Goal: Task Accomplishment & Management: Manage account settings

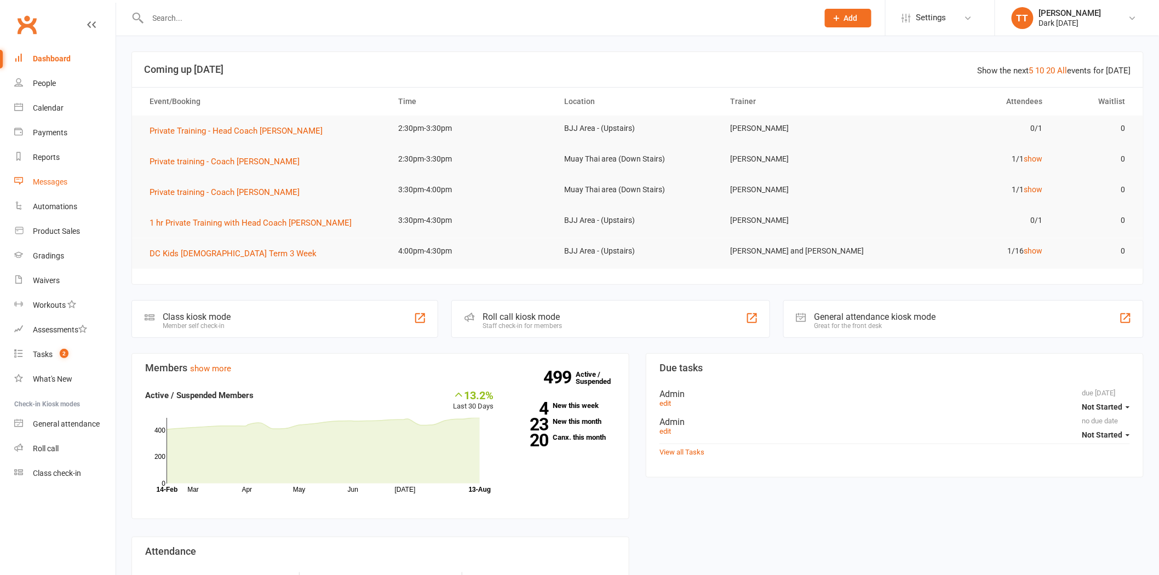
click at [53, 179] on div "Messages" at bounding box center [50, 181] width 35 height 9
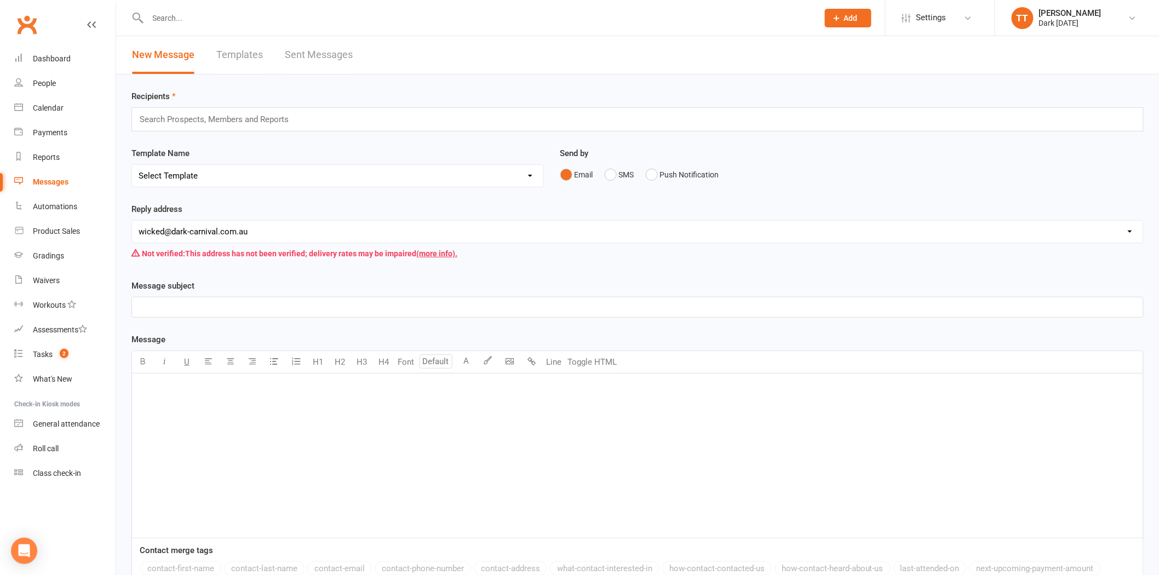
click at [324, 57] on link "Sent Messages" at bounding box center [319, 55] width 68 height 38
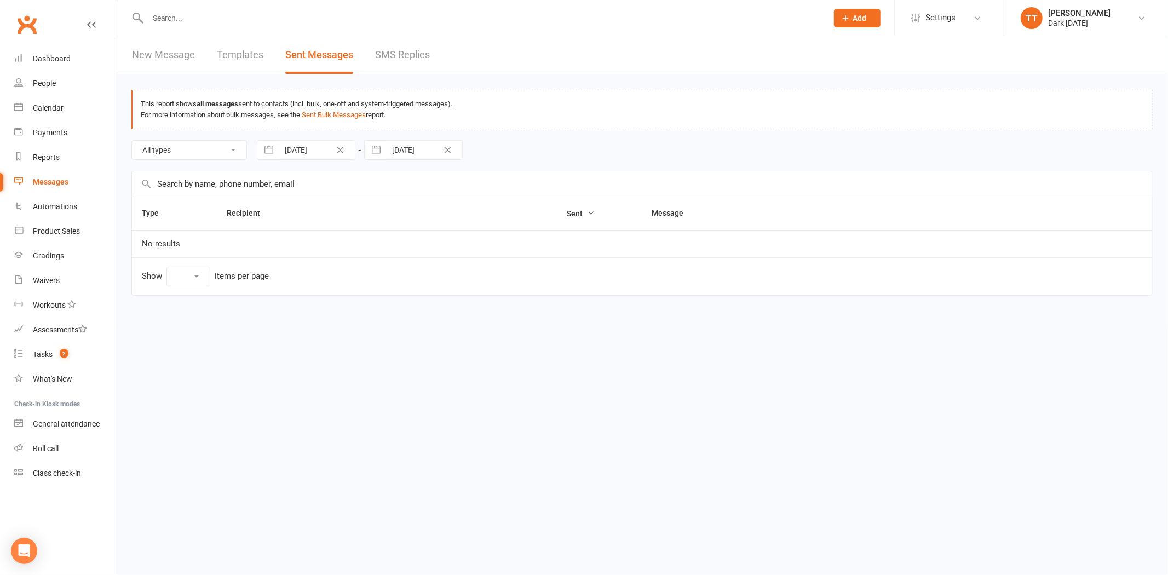
select select "10"
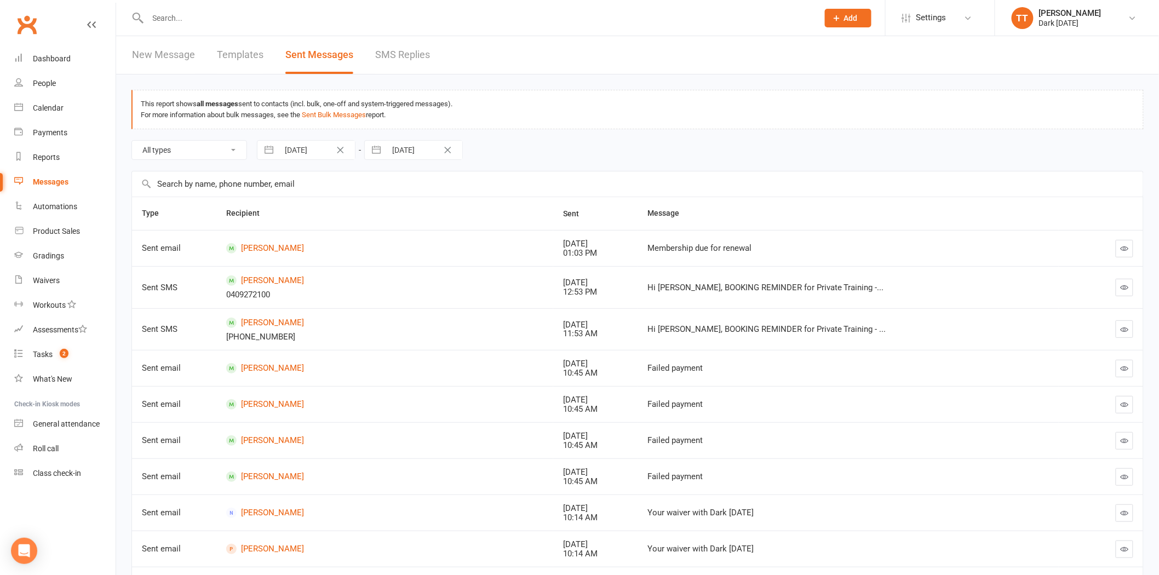
click at [405, 53] on link "SMS Replies" at bounding box center [402, 55] width 55 height 38
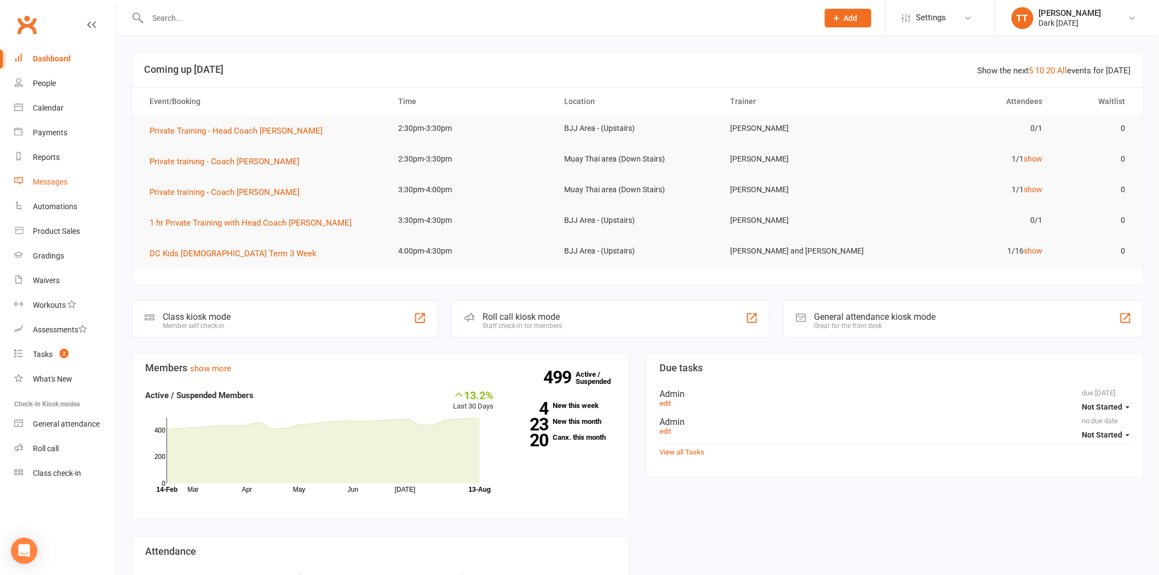
click at [45, 185] on div "Messages" at bounding box center [50, 181] width 35 height 9
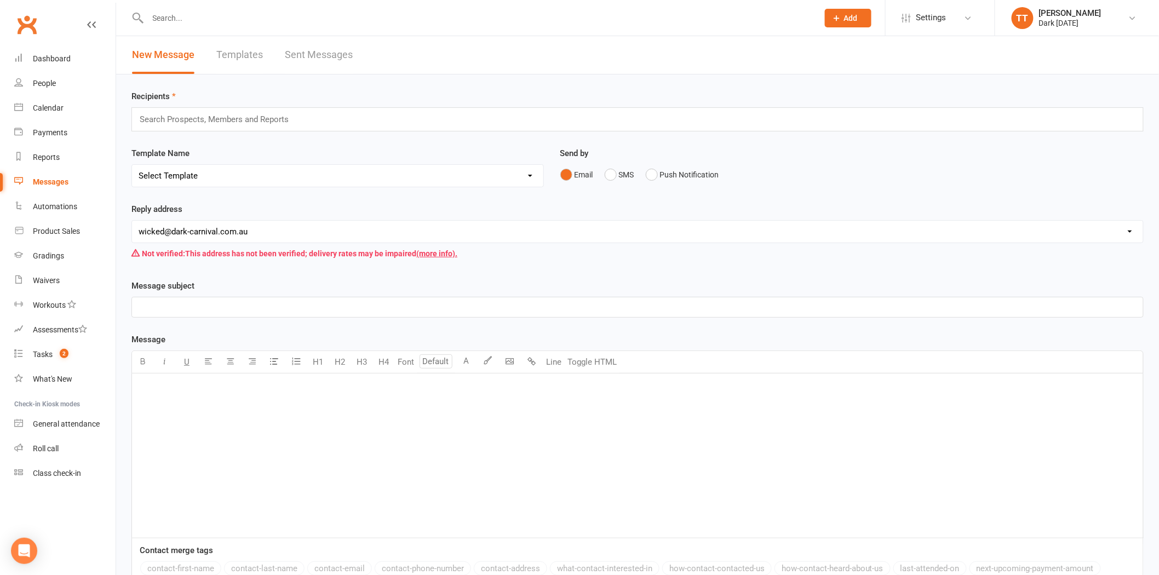
click at [310, 53] on link "Sent Messages" at bounding box center [319, 55] width 68 height 38
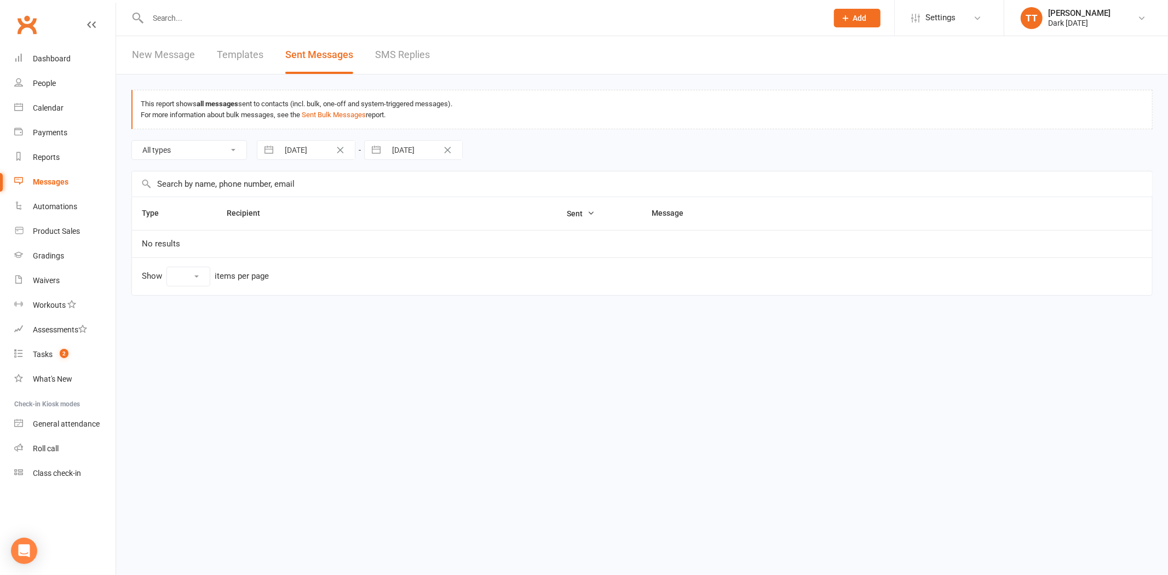
select select "10"
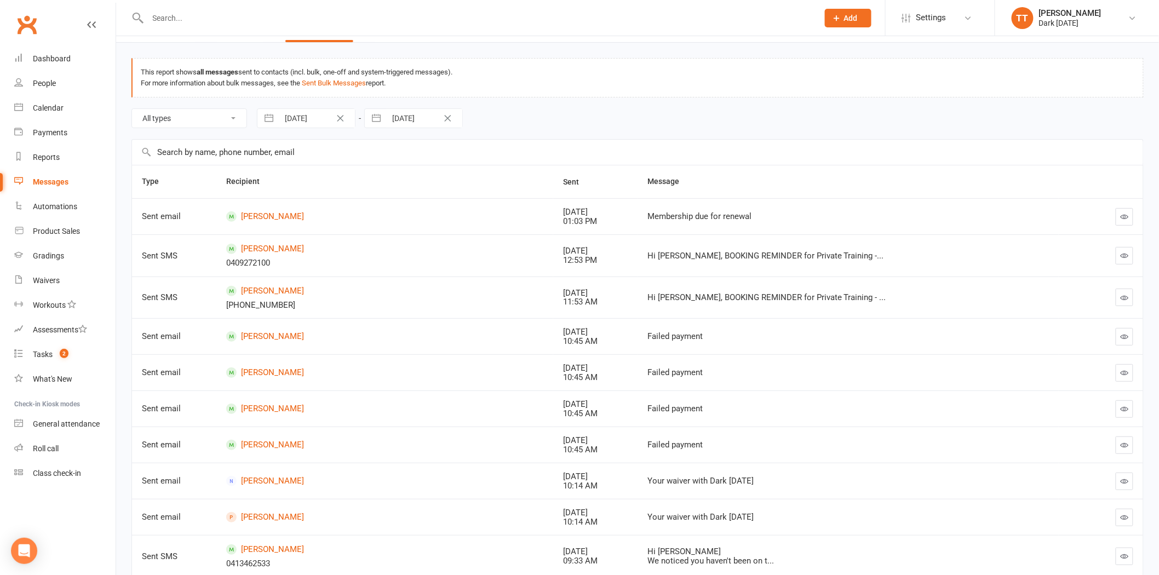
scroll to position [61, 0]
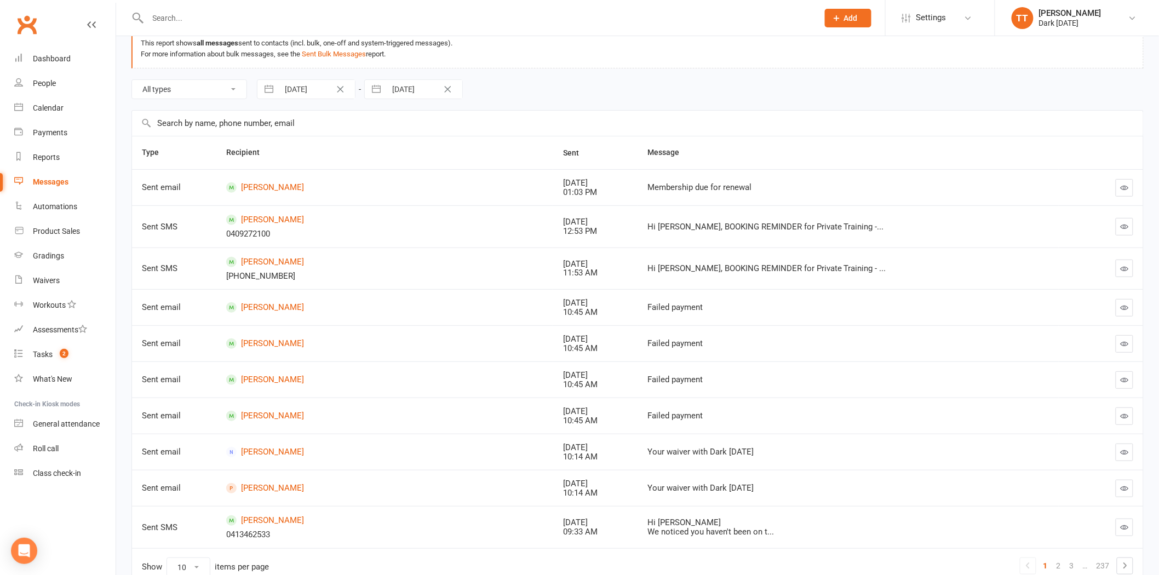
click at [200, 124] on input "text" at bounding box center [637, 123] width 1011 height 25
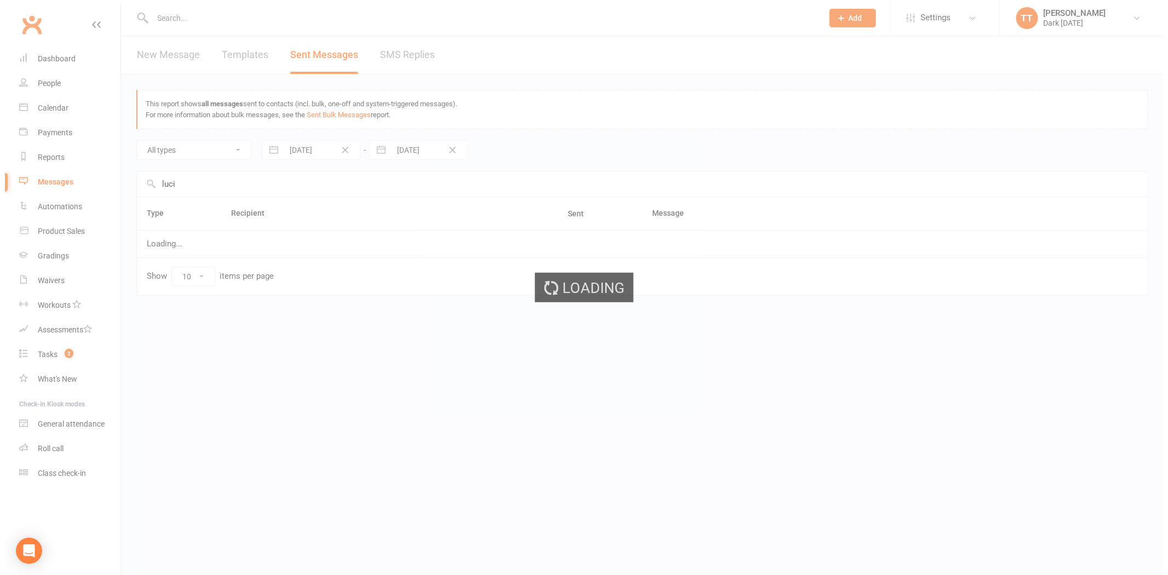
scroll to position [0, 0]
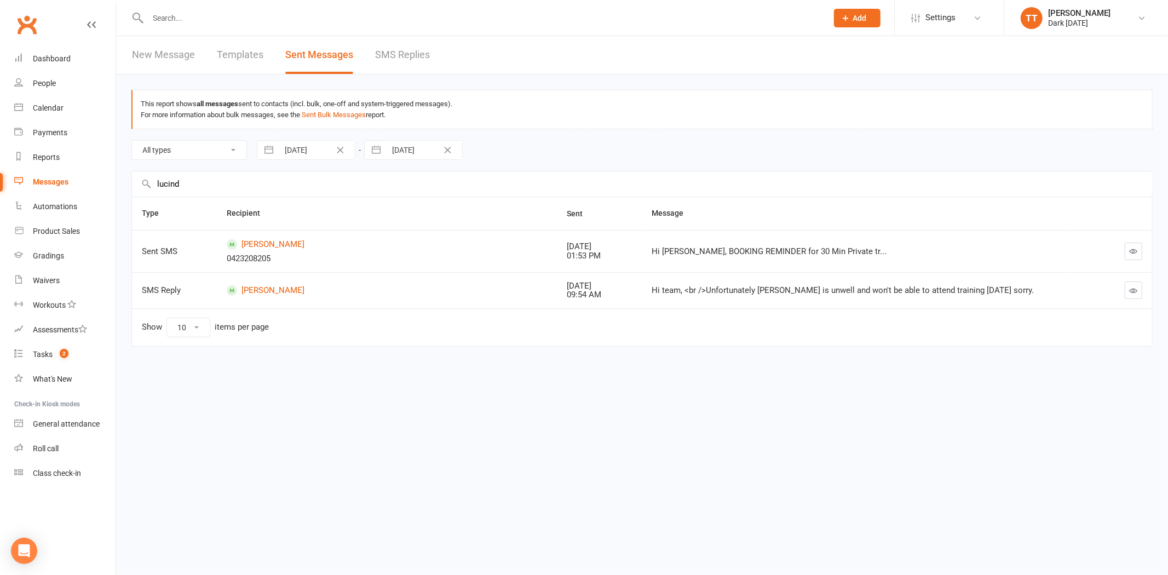
type input "lucind"
click at [601, 253] on div "01:53 PM" at bounding box center [599, 255] width 65 height 9
click at [1135, 254] on icon "button" at bounding box center [1134, 251] width 8 height 8
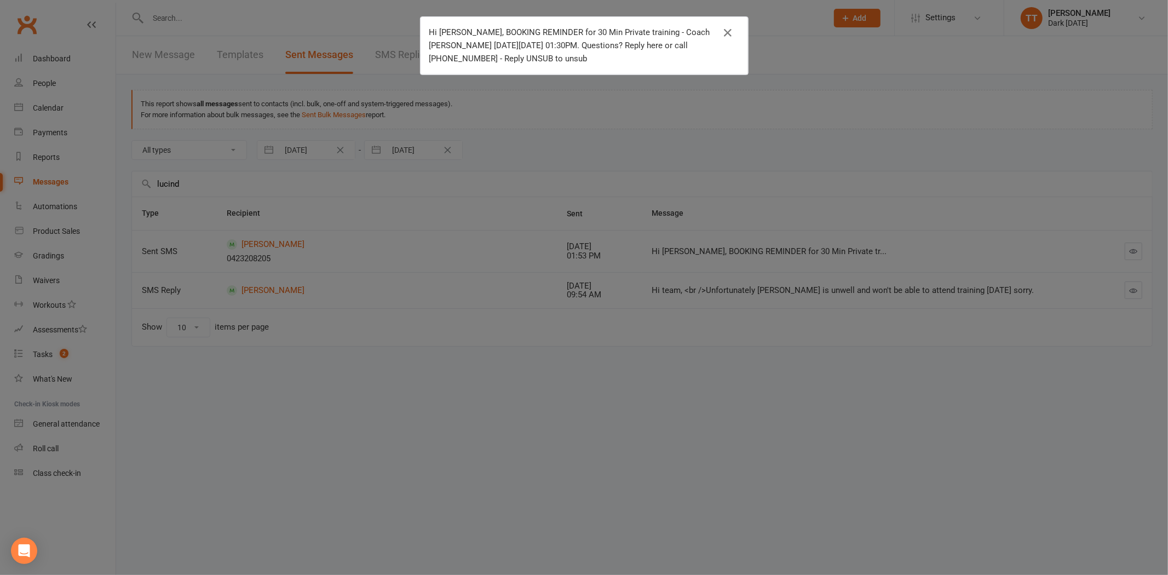
click at [762, 139] on div "Hi [PERSON_NAME], BOOKING REMINDER for 30 Min Private training - Coach [PERSON_…" at bounding box center [584, 287] width 1168 height 575
